Goal: Information Seeking & Learning: Learn about a topic

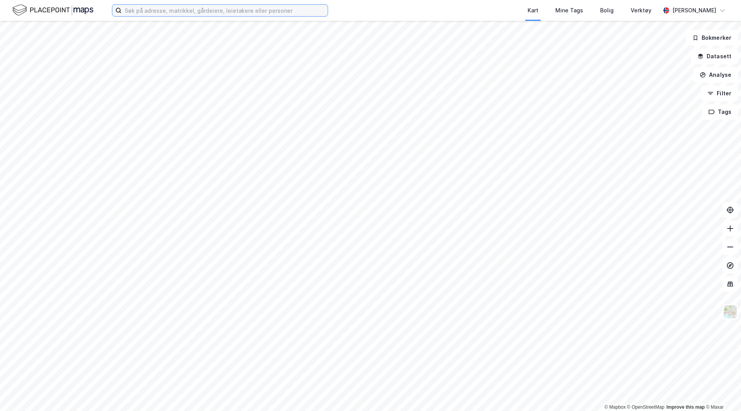
click at [183, 10] on input at bounding box center [224, 11] width 206 height 12
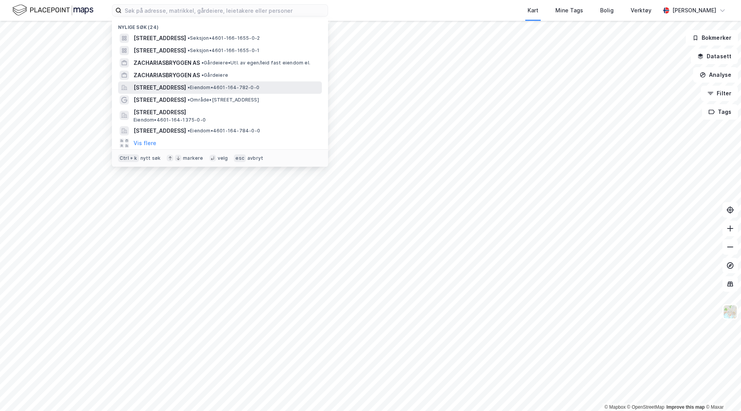
click at [169, 89] on span "[STREET_ADDRESS]" at bounding box center [159, 87] width 52 height 9
